Goal: Task Accomplishment & Management: Complete application form

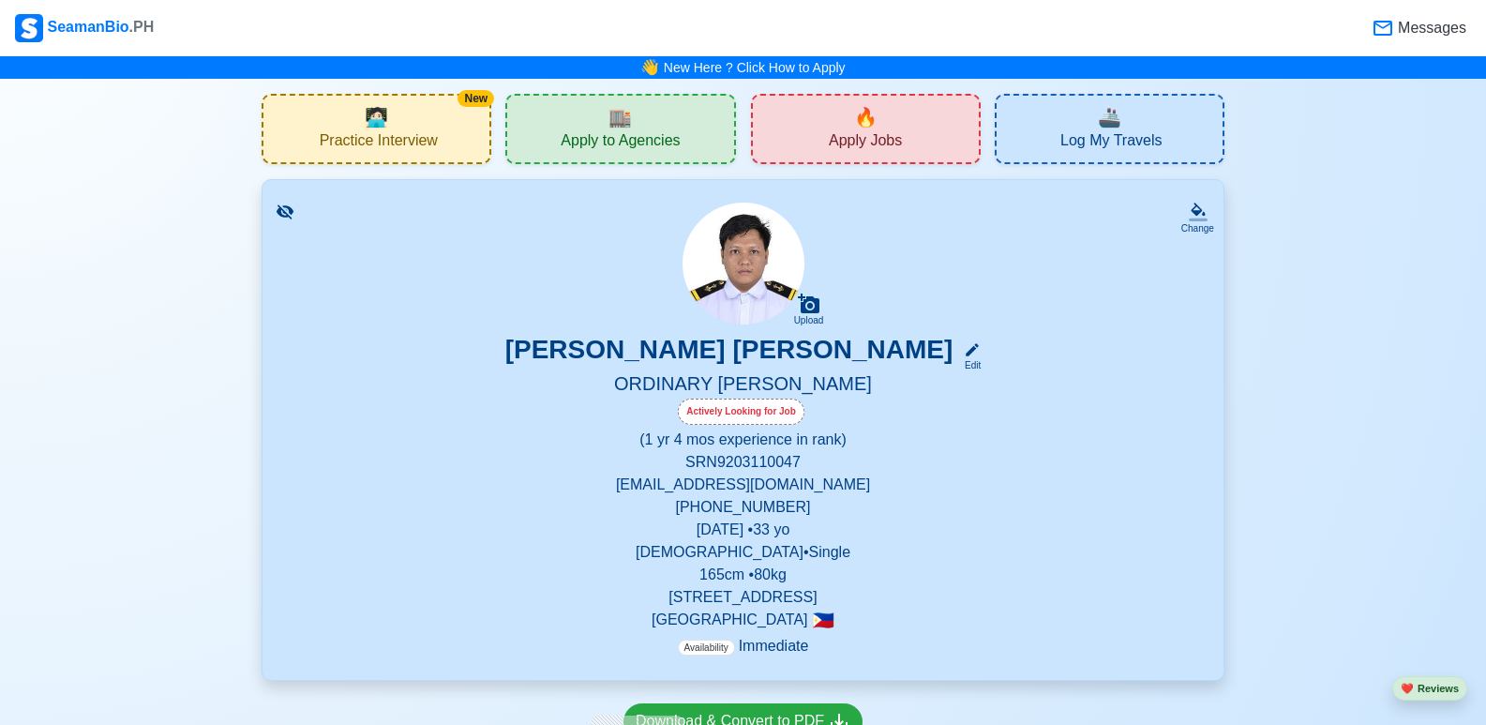
scroll to position [281, 0]
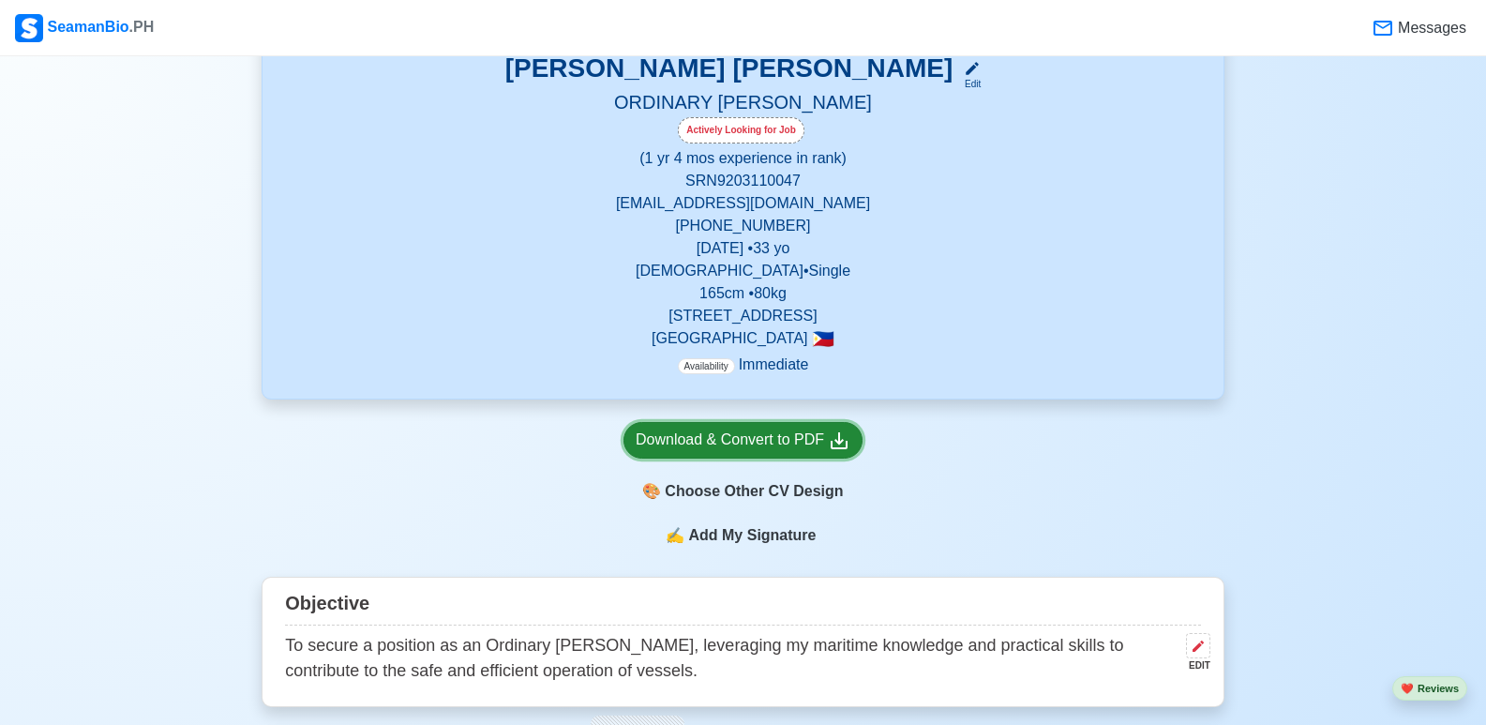
click at [781, 424] on link "Download & Convert to PDF" at bounding box center [742, 440] width 239 height 37
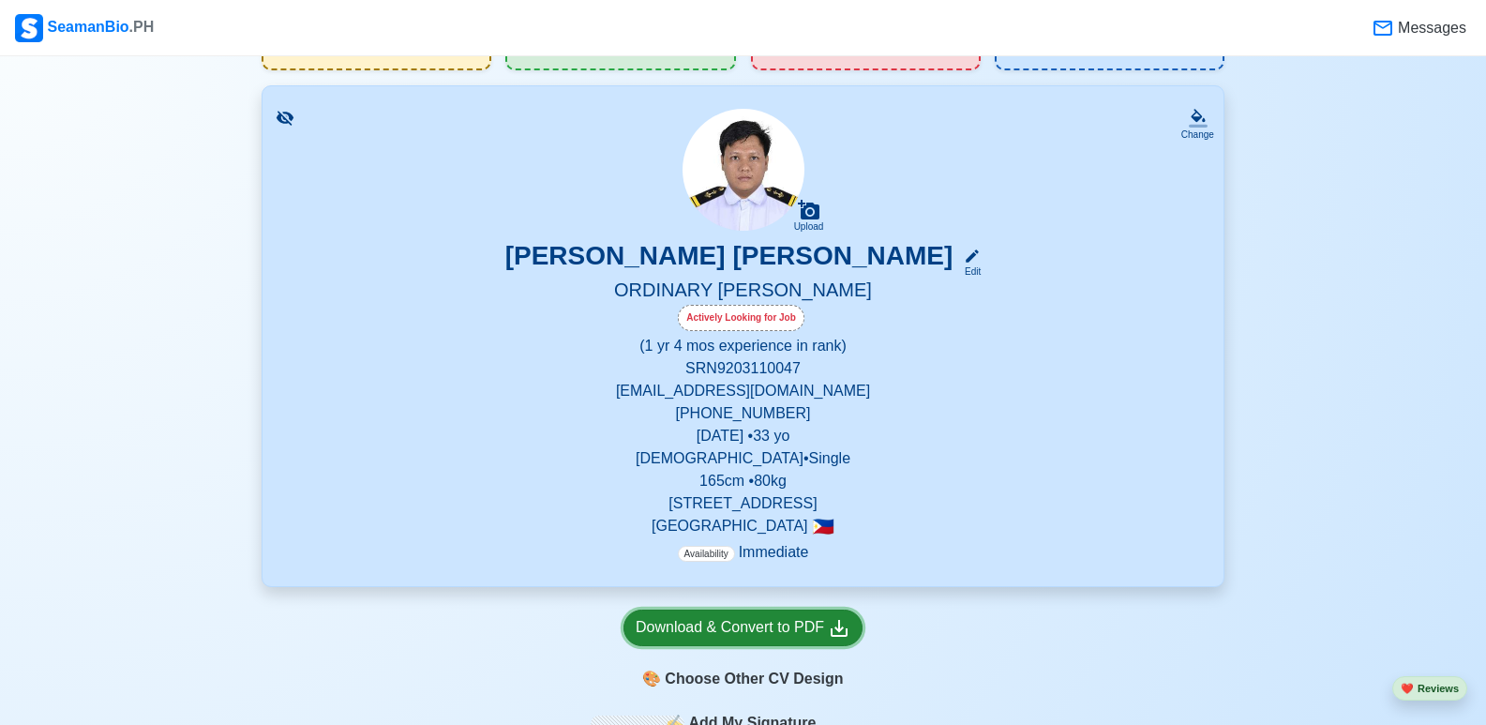
scroll to position [0, 0]
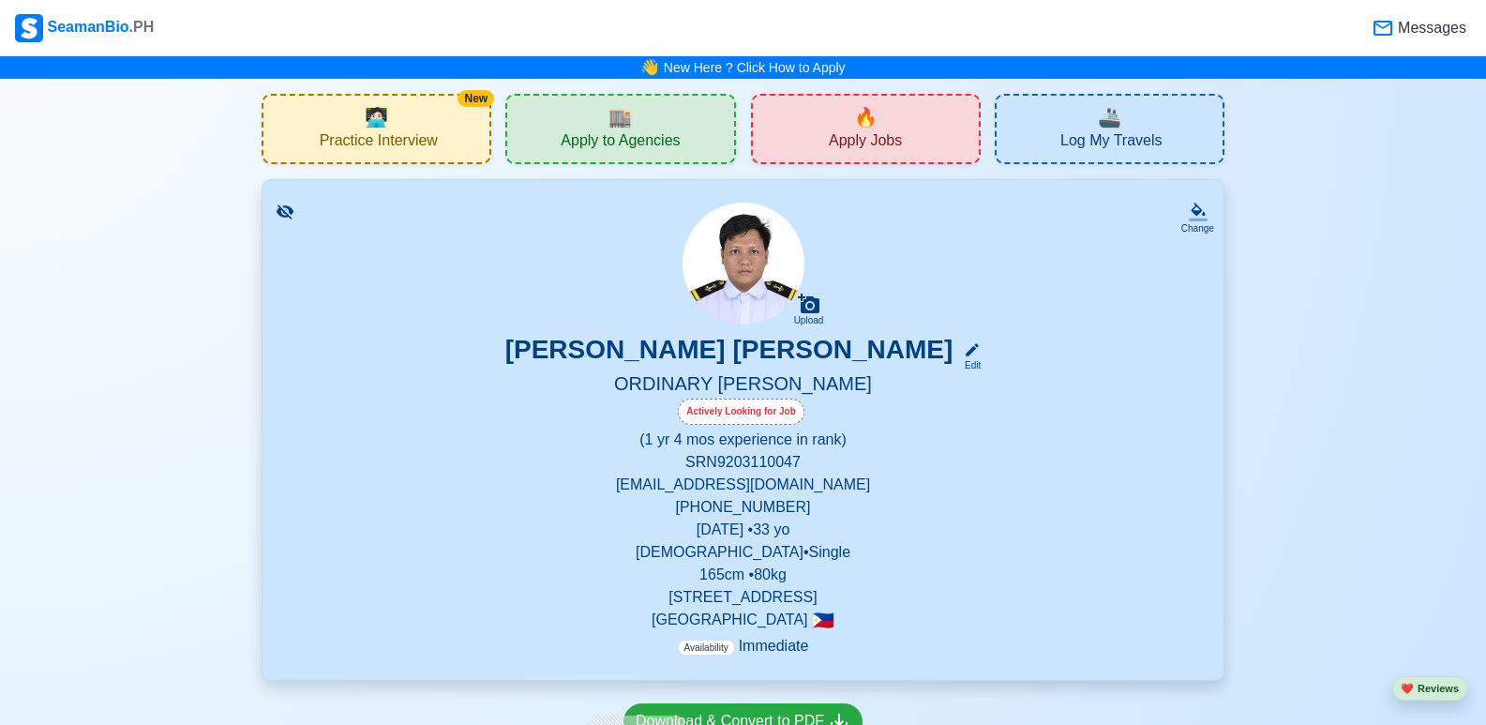
click at [871, 139] on span "Apply Jobs" at bounding box center [865, 142] width 73 height 23
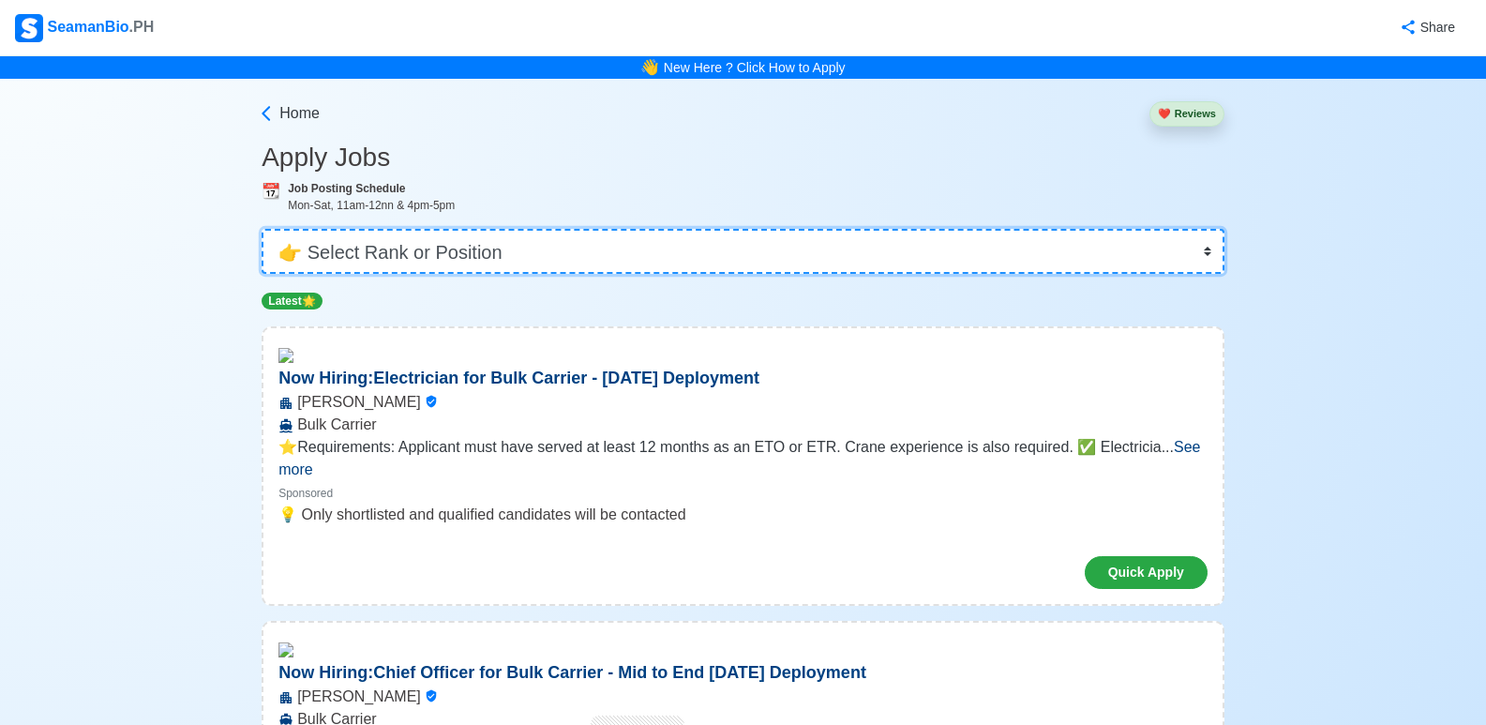
click at [741, 264] on select "👉 Select Rank or Position Master Chief Officer 2nd Officer 3rd Officer Junior O…" at bounding box center [743, 251] width 963 height 45
select select "Ordinary [PERSON_NAME]"
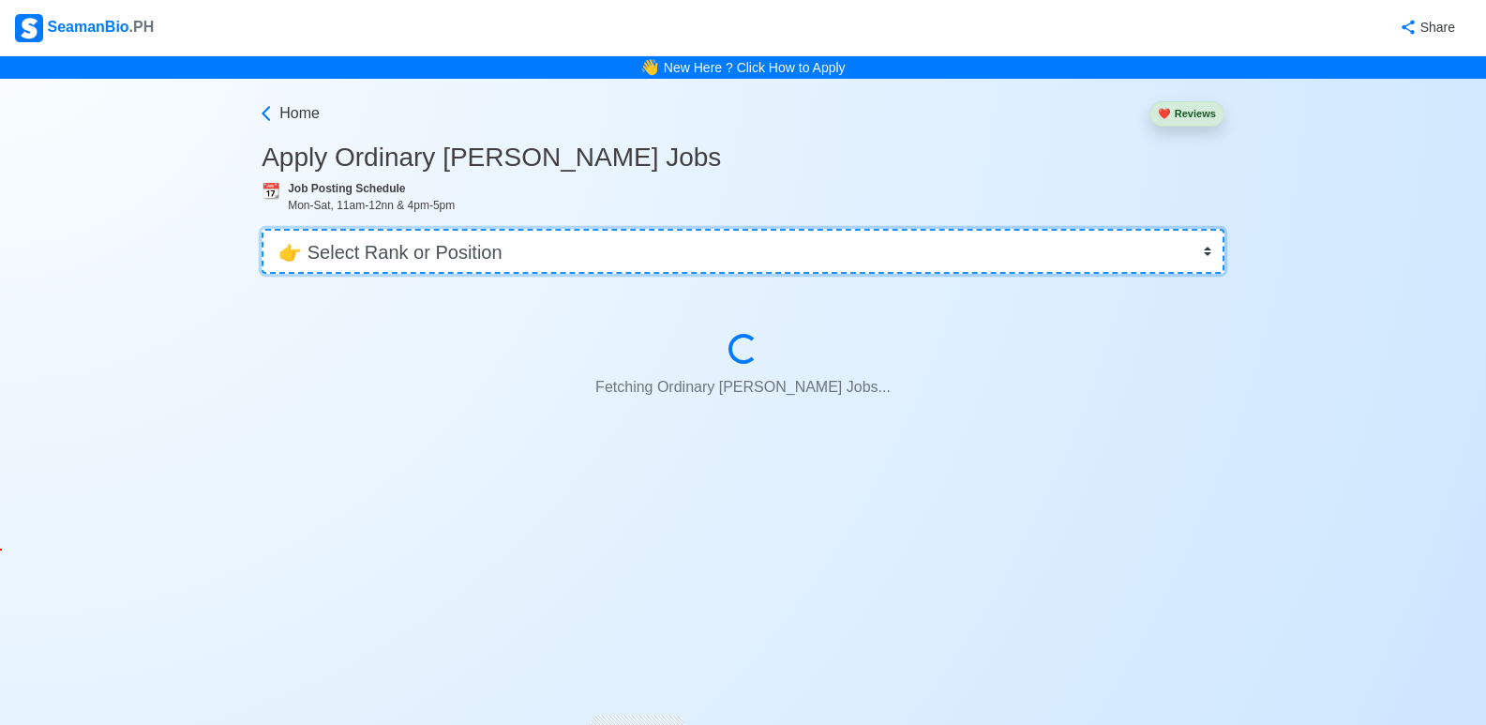
click at [691, 259] on select "👉 Select Rank or Position Master Chief Officer 2nd Officer 3rd Officer Junior O…" at bounding box center [743, 251] width 963 height 45
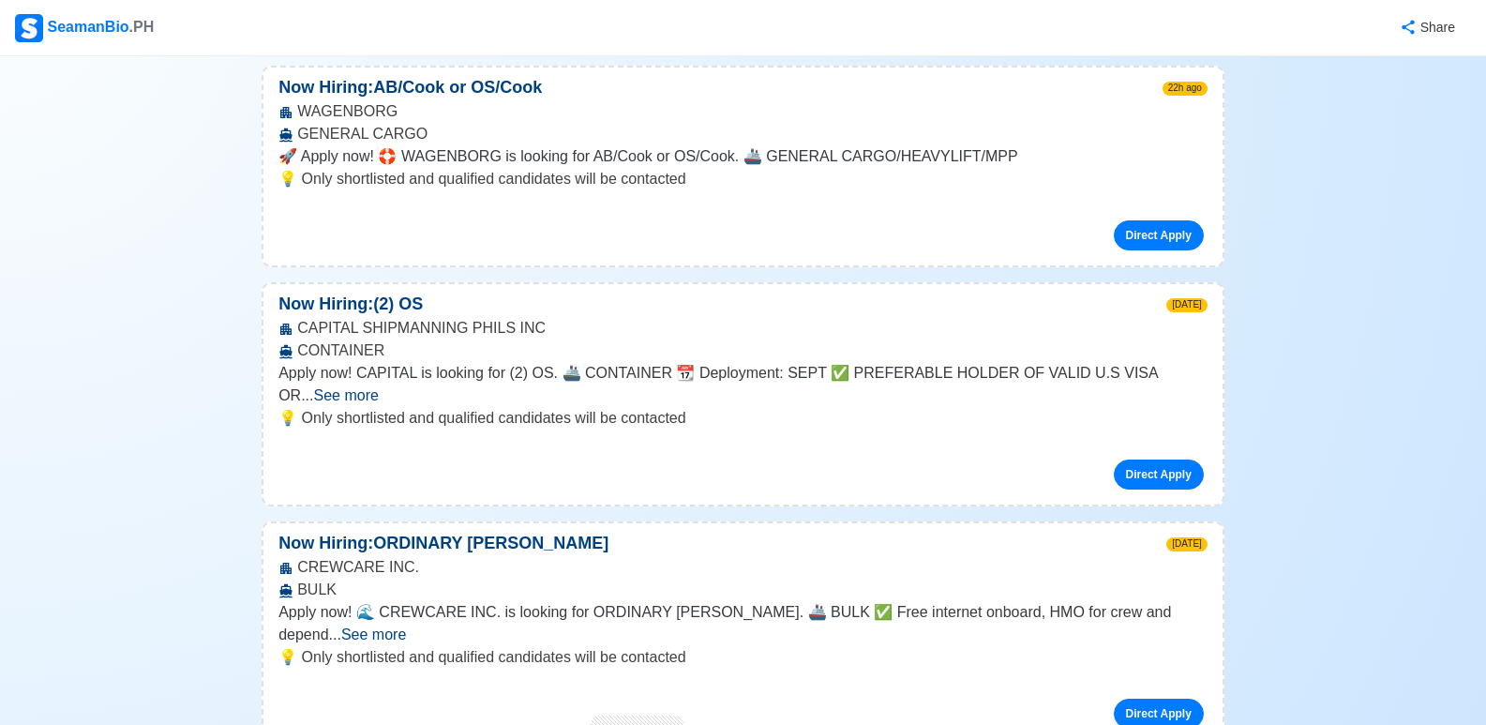
scroll to position [375, 0]
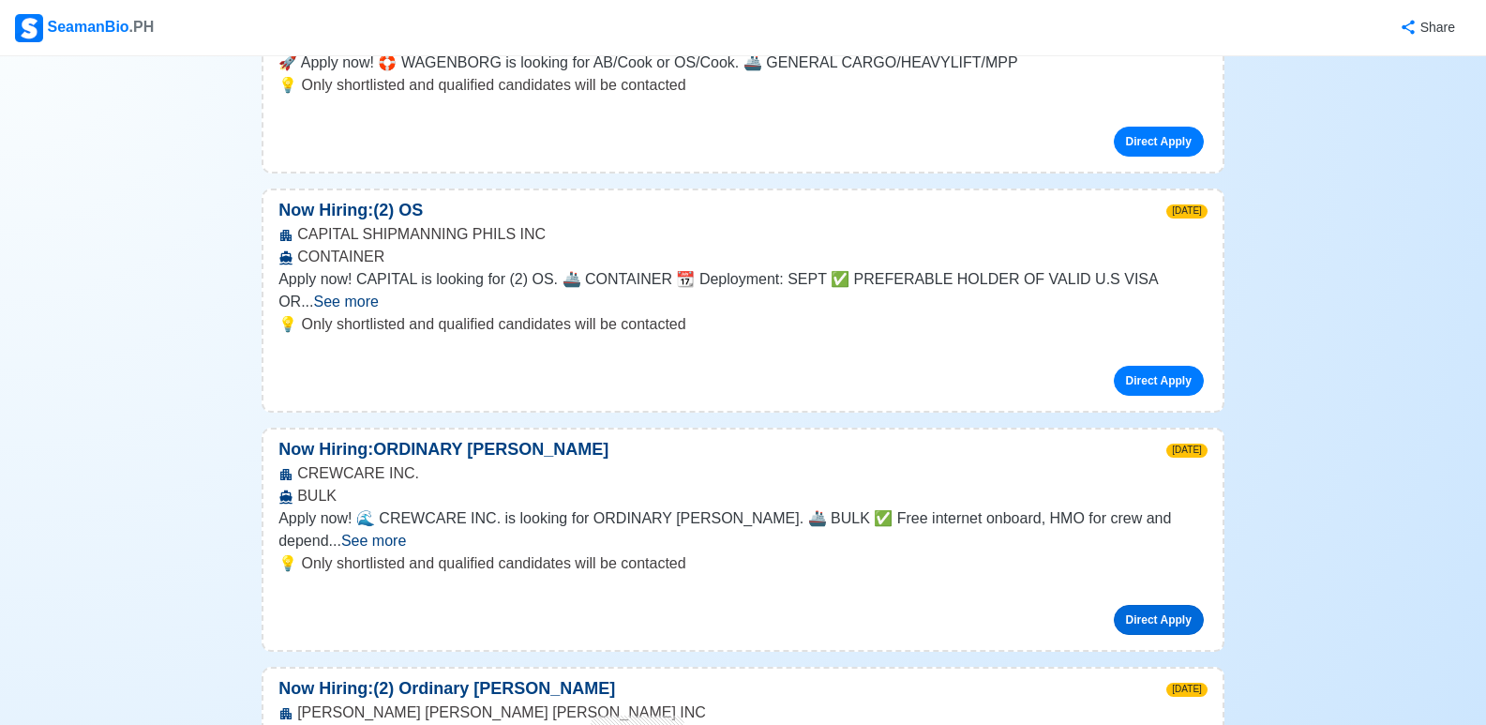
click at [1163, 605] on link "Direct Apply" at bounding box center [1158, 620] width 90 height 30
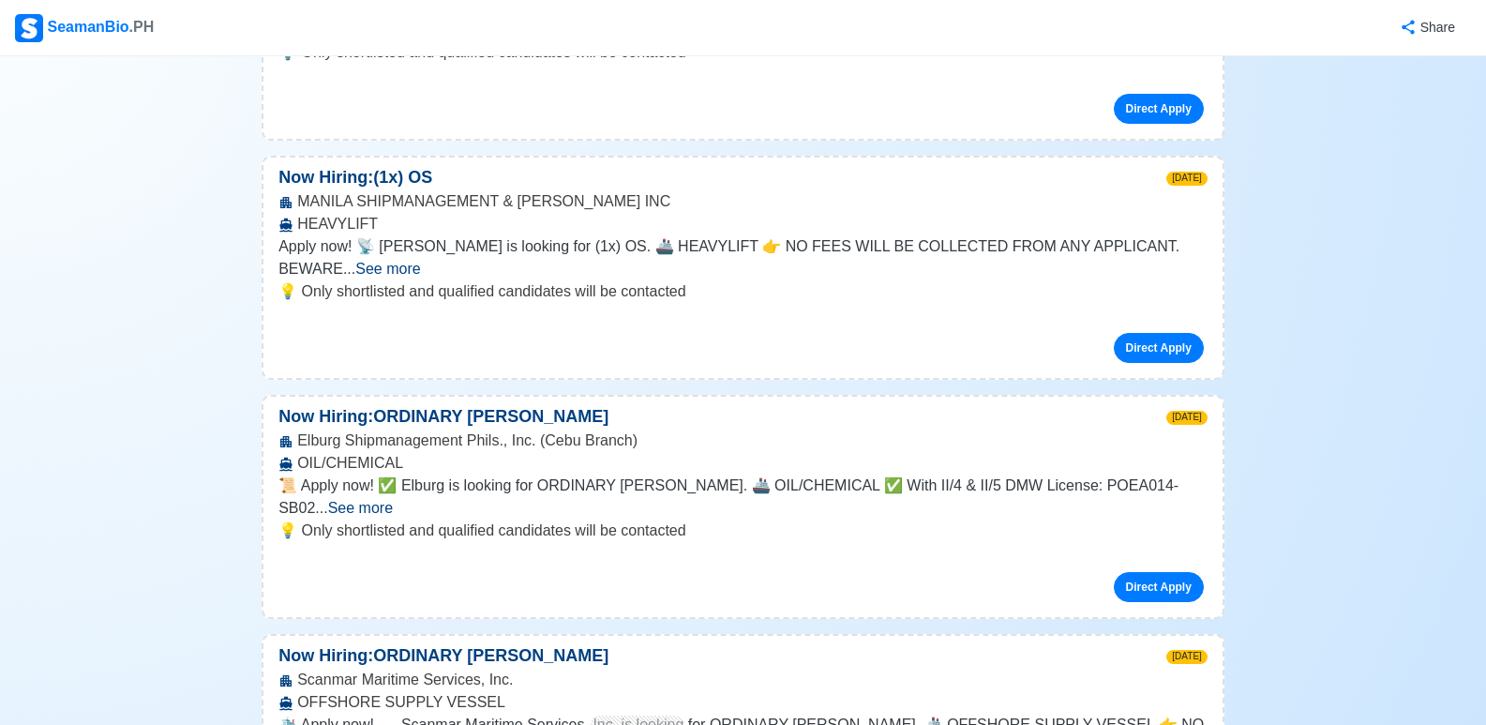
scroll to position [1031, 0]
